Goal: Task Accomplishment & Management: Use online tool/utility

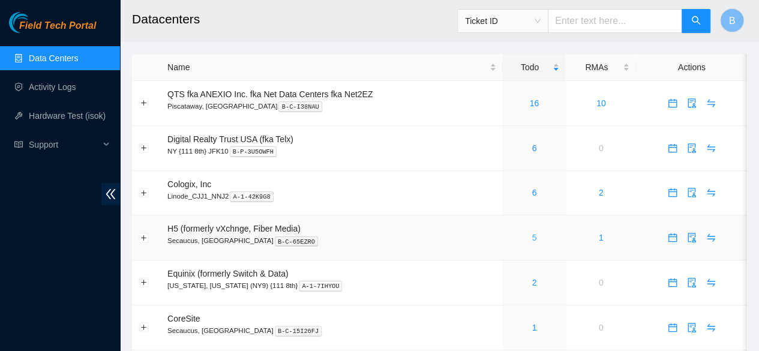
click at [535, 237] on link "5" at bounding box center [533, 238] width 5 height 10
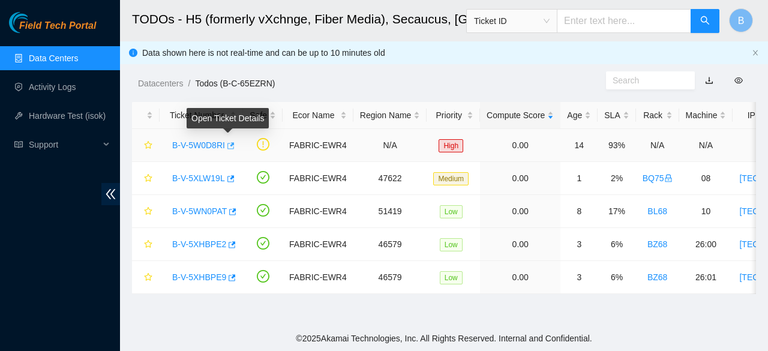
click at [229, 148] on icon "button" at bounding box center [229, 146] width 8 height 8
click at [37, 63] on link "Data Centers" at bounding box center [53, 58] width 49 height 10
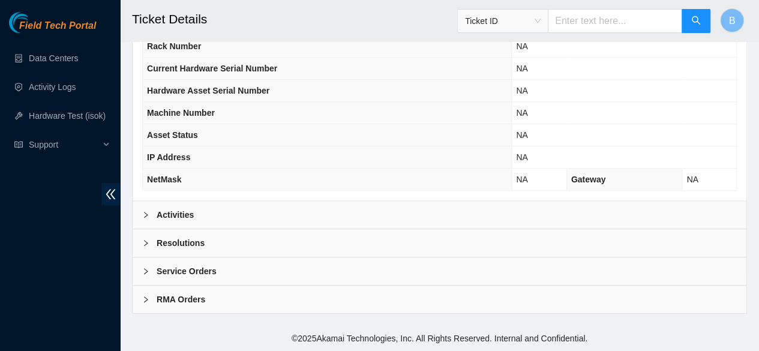
scroll to position [482, 0]
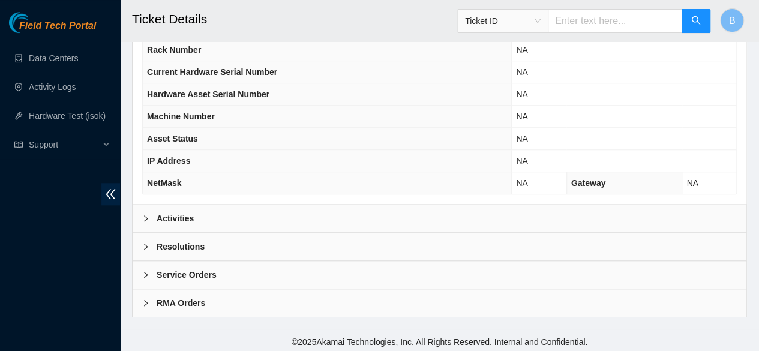
click at [178, 220] on b "Activities" at bounding box center [175, 218] width 37 height 13
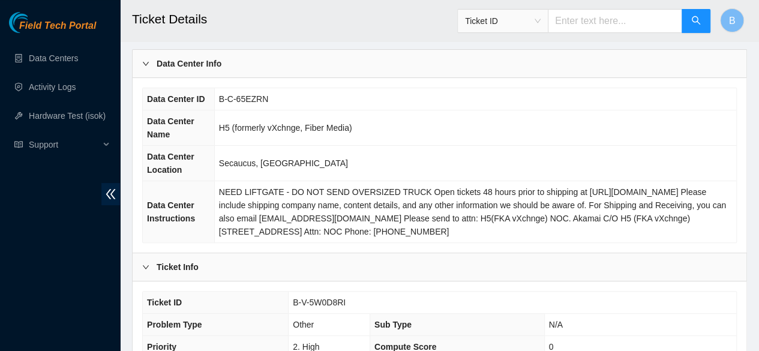
scroll to position [68, 0]
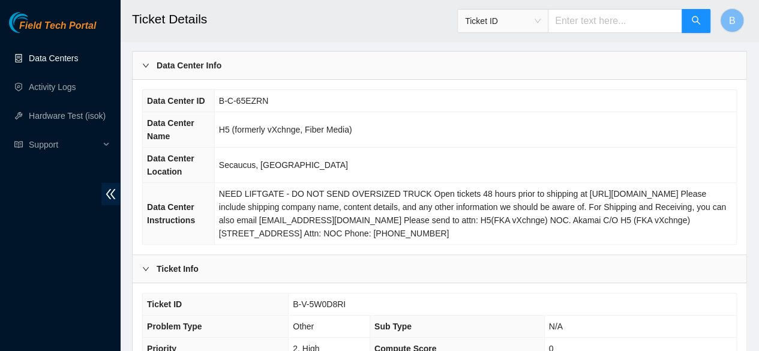
click at [62, 53] on link "Data Centers" at bounding box center [53, 58] width 49 height 10
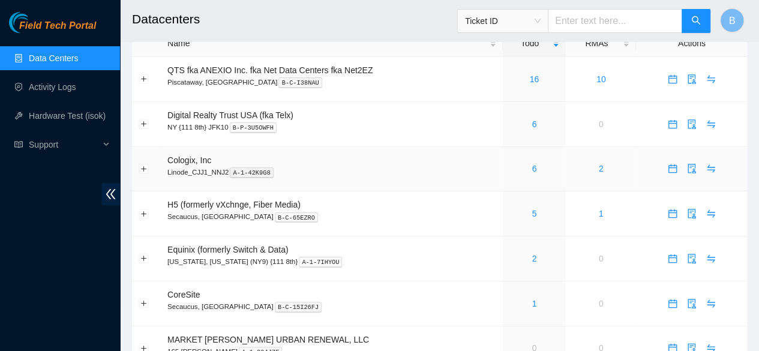
scroll to position [6, 0]
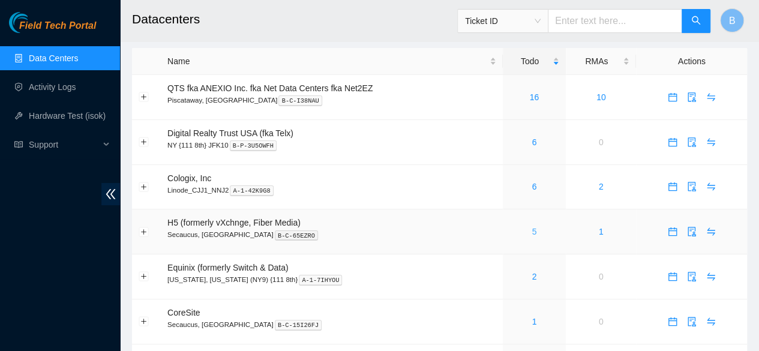
click at [533, 233] on link "5" at bounding box center [533, 232] width 5 height 10
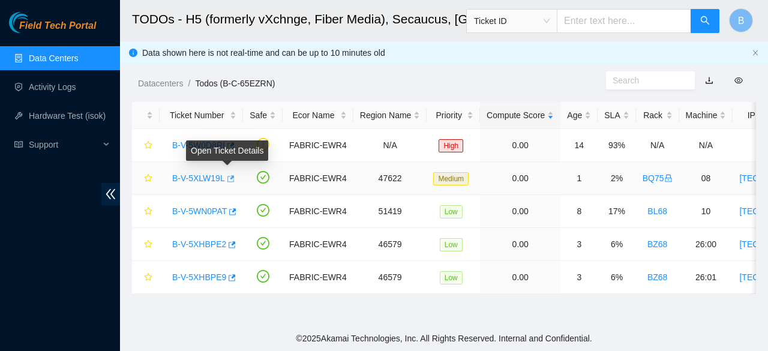
click at [227, 178] on icon "button" at bounding box center [229, 179] width 8 height 8
click at [55, 58] on link "Data Centers" at bounding box center [53, 58] width 49 height 10
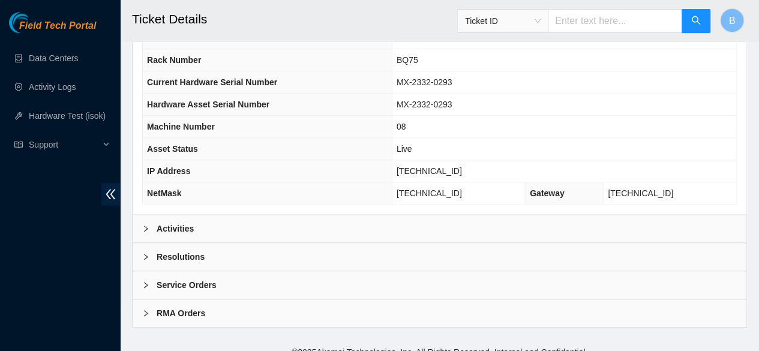
scroll to position [452, 0]
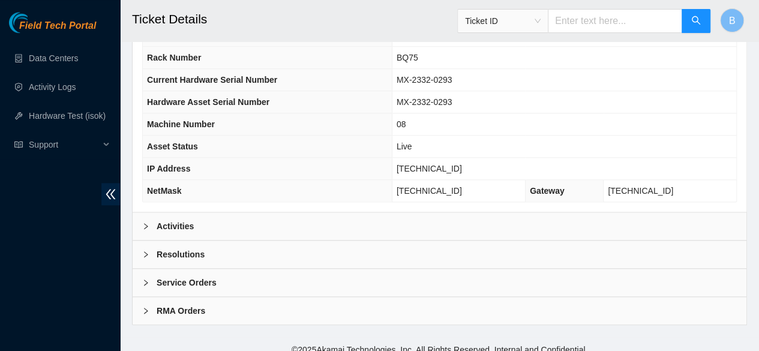
click at [186, 233] on b "Activities" at bounding box center [175, 225] width 37 height 13
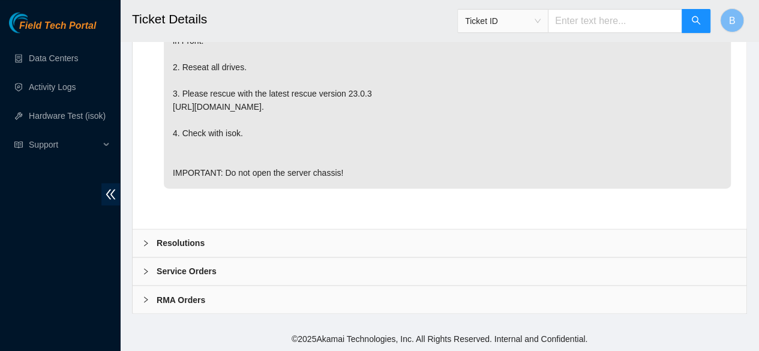
scroll to position [865, 0]
